Goal: Navigation & Orientation: Find specific page/section

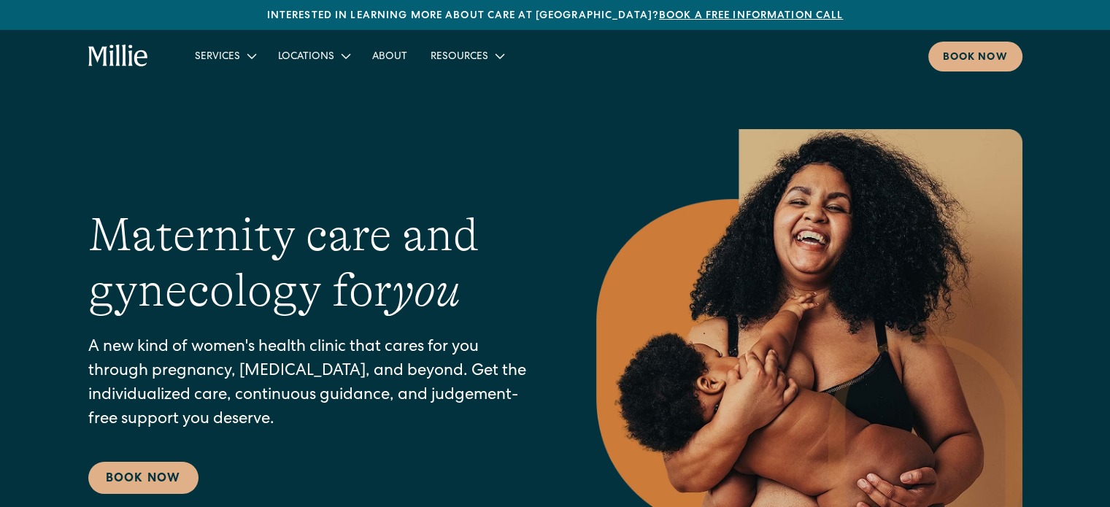
click at [450, 58] on div "Resources" at bounding box center [460, 57] width 58 height 15
click at [388, 59] on link "About" at bounding box center [390, 56] width 58 height 24
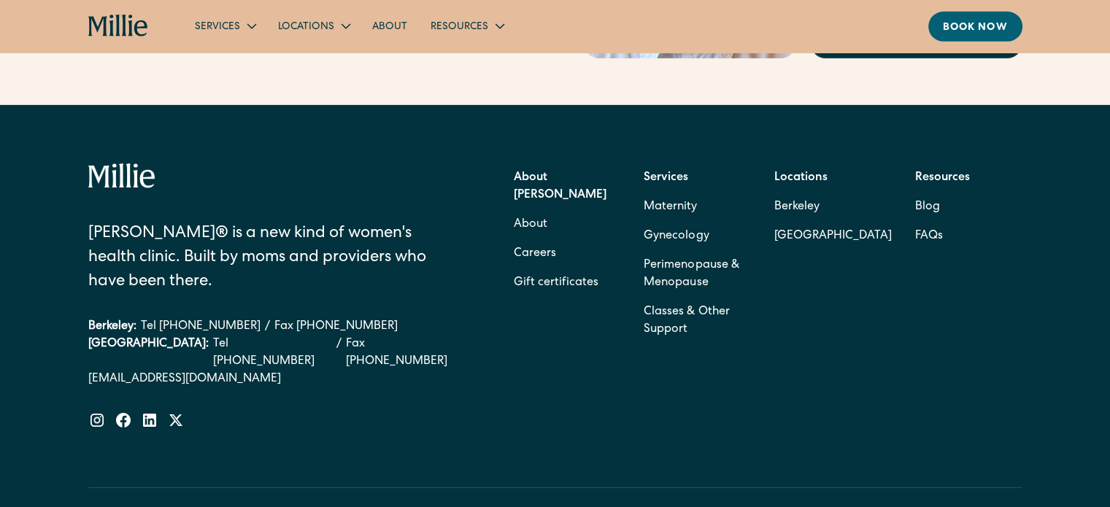
scroll to position [4714, 0]
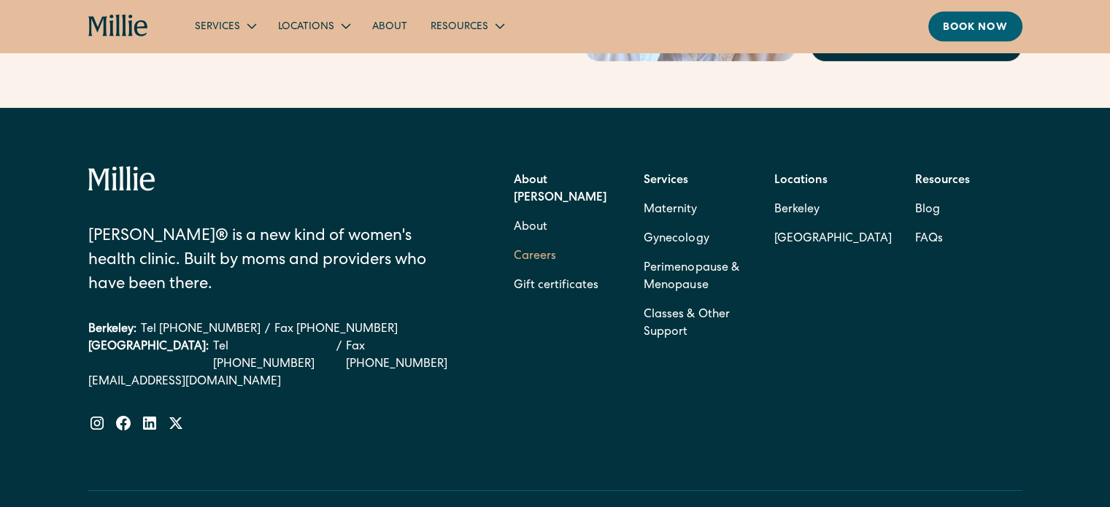
click at [540, 242] on link "Careers" at bounding box center [535, 256] width 42 height 29
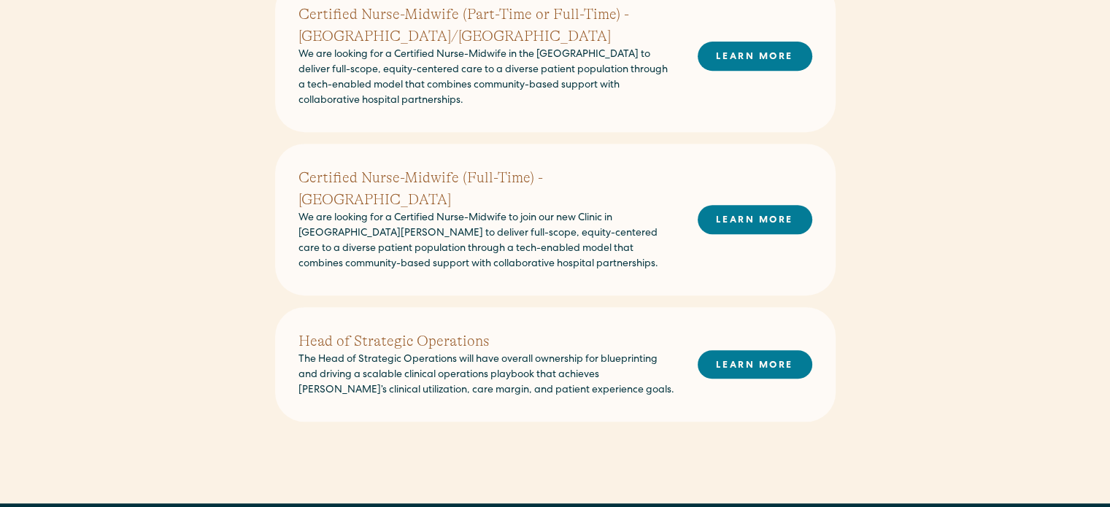
scroll to position [641, 0]
